Goal: Manage account settings

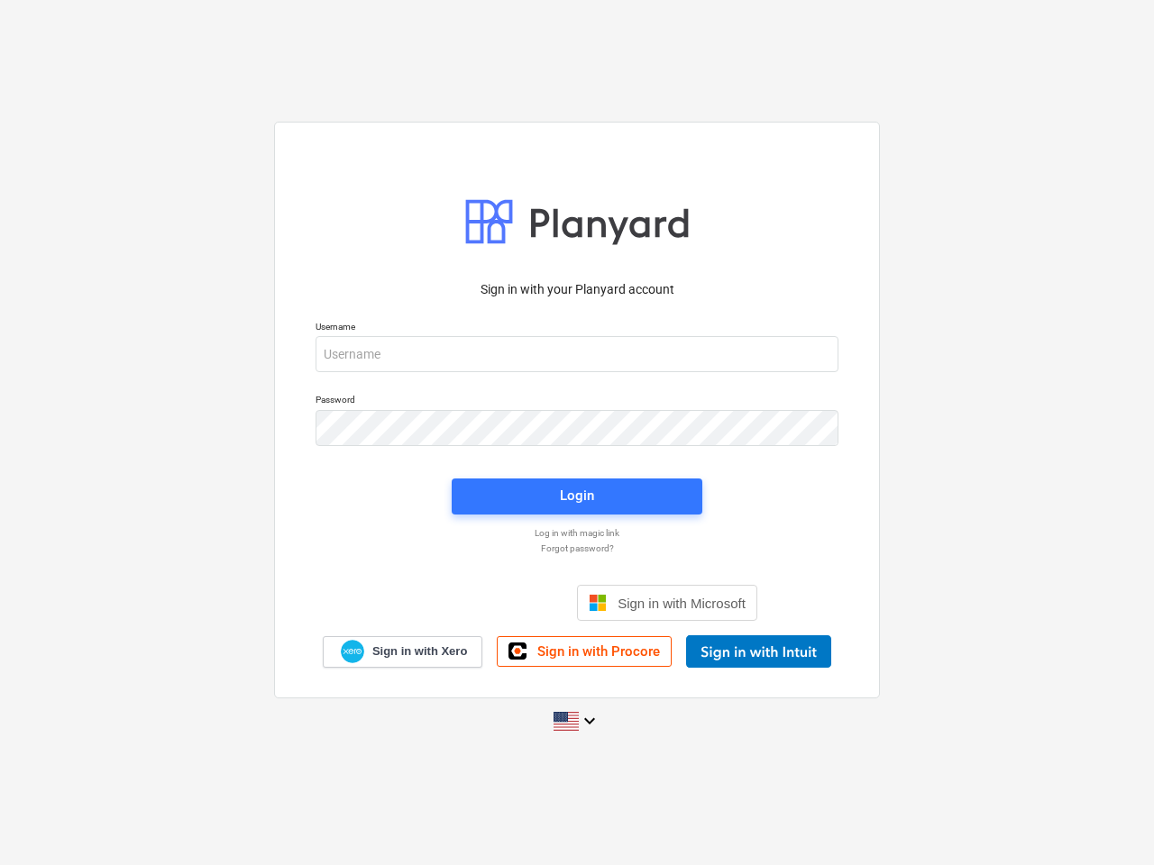
click at [612, 213] on button "Cookies settings" at bounding box center [612, 212] width 139 height 41
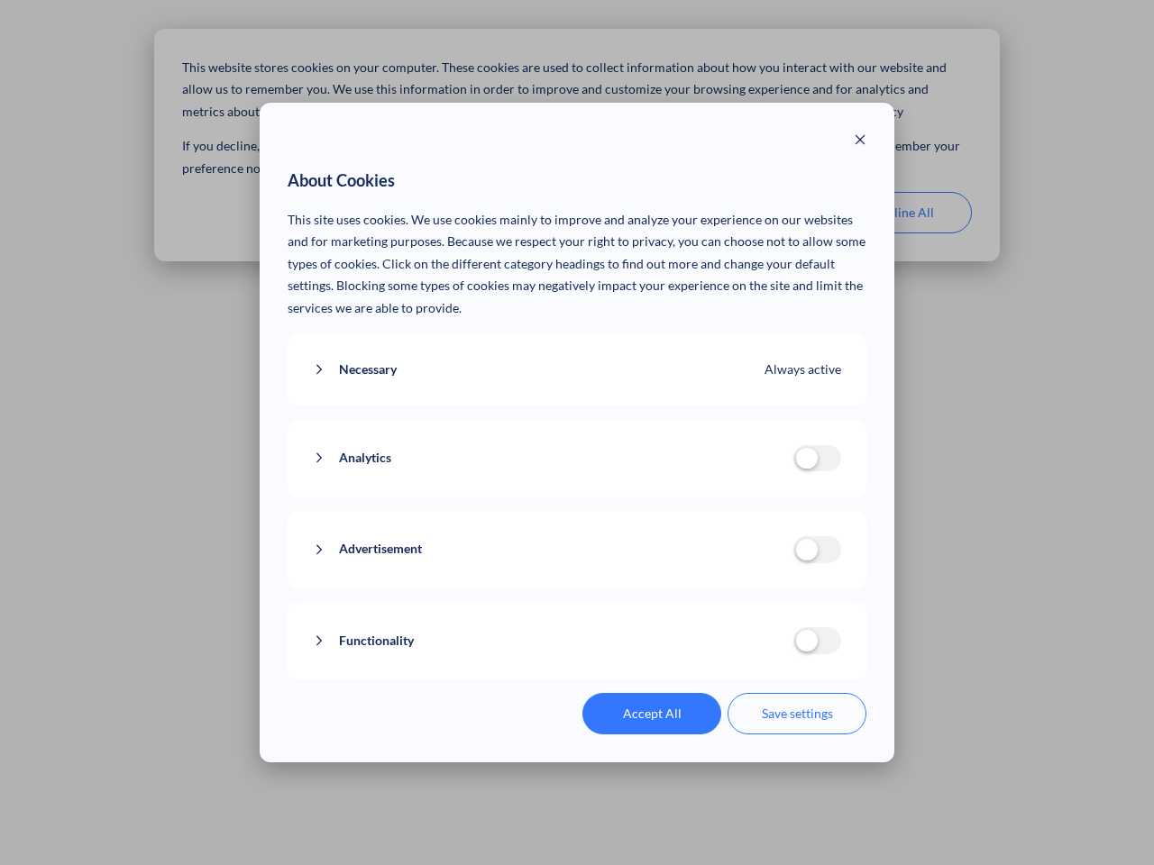
click at [902, 213] on div "About Cookies This site uses cookies. We use cookies mainly to improve and anal…" at bounding box center [577, 432] width 1154 height 865
click at [577, 354] on div "Necessary Always active These cookies are necessary for the website to function…" at bounding box center [578, 370] width 580 height 73
click at [577, 428] on div "Analytics analytics cookies disallowed These cookies help us to understand how …" at bounding box center [578, 459] width 580 height 78
click at [577, 497] on div "Analytics analytics cookies disallowed These cookies help us to understand how …" at bounding box center [578, 459] width 580 height 78
click at [667, 603] on div "Functionality functionality cookies disallowed We use a set of cookies that are…" at bounding box center [578, 641] width 580 height 78
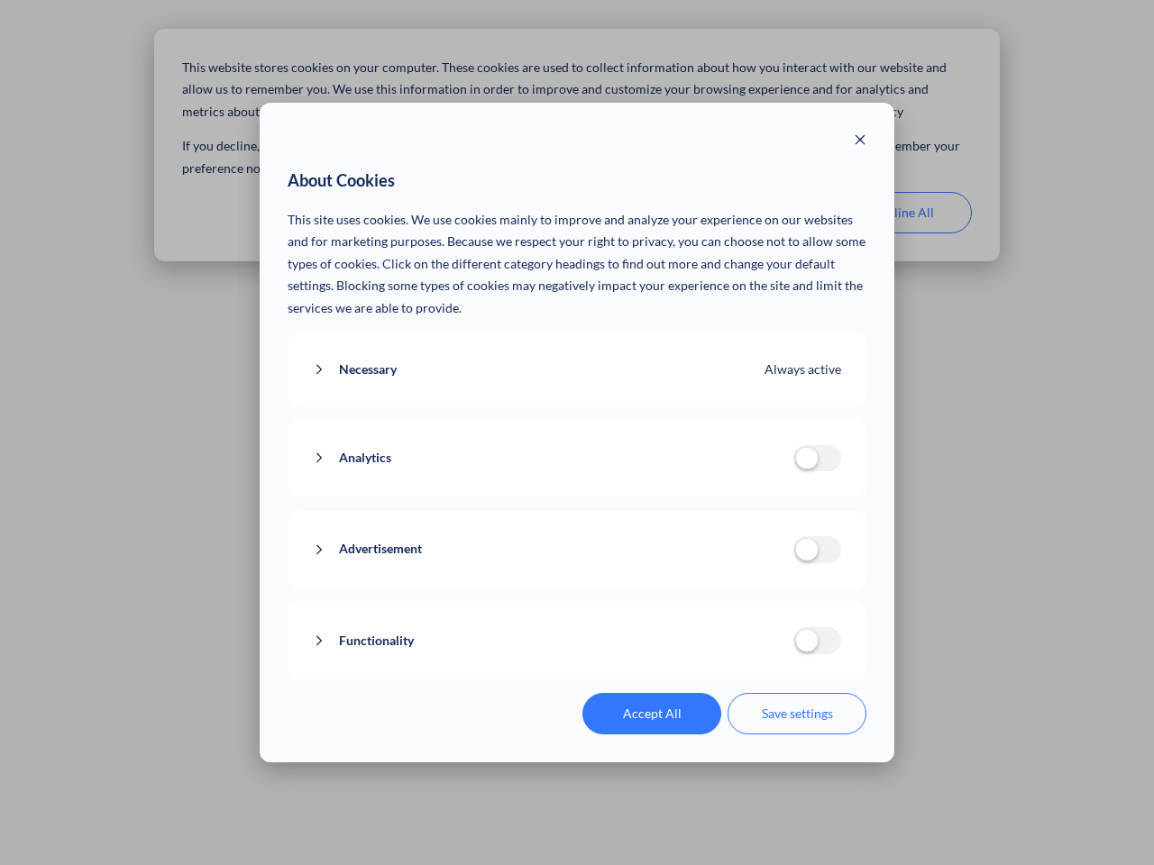
click at [758, 652] on button "Functionality" at bounding box center [553, 641] width 480 height 23
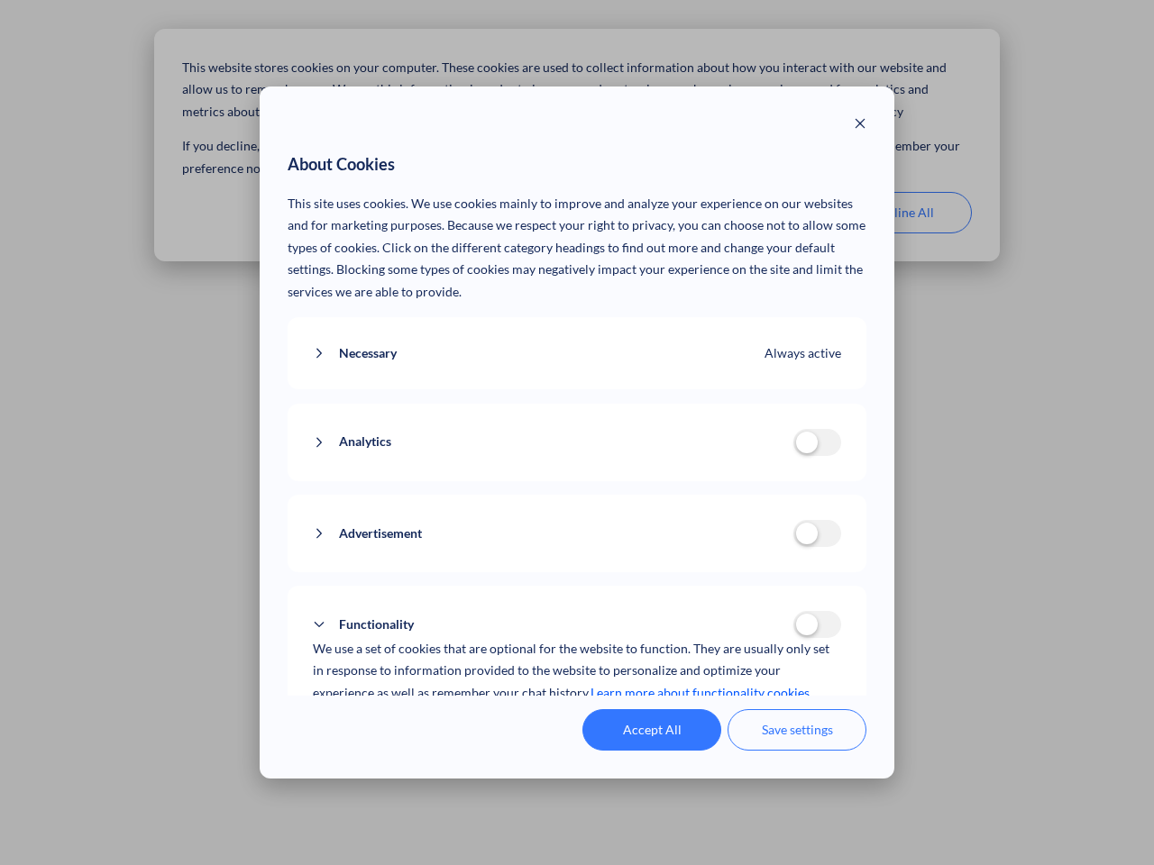
click at [577, 721] on div "Accept All Save settings" at bounding box center [578, 729] width 580 height 41
